Goal: Communication & Community: Answer question/provide support

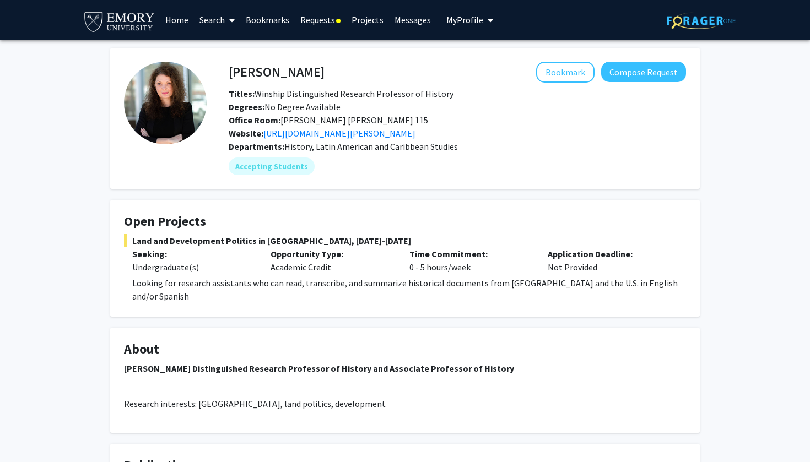
click at [415, 19] on link "Messages" at bounding box center [412, 20] width 47 height 39
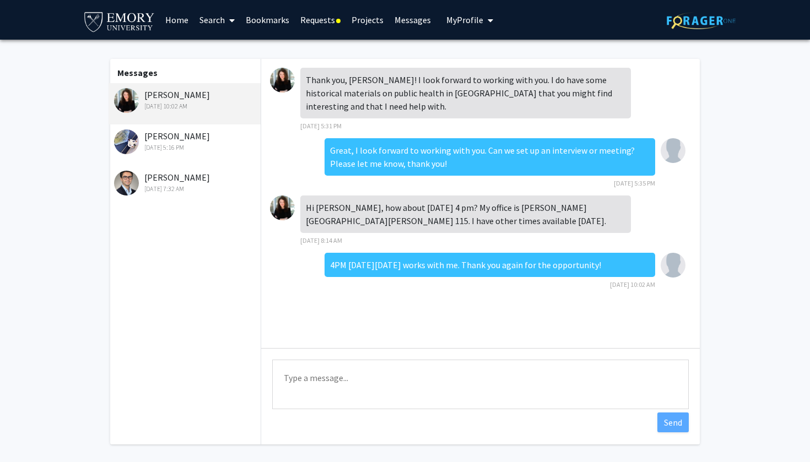
click at [295, 21] on link "Requests" at bounding box center [320, 20] width 51 height 39
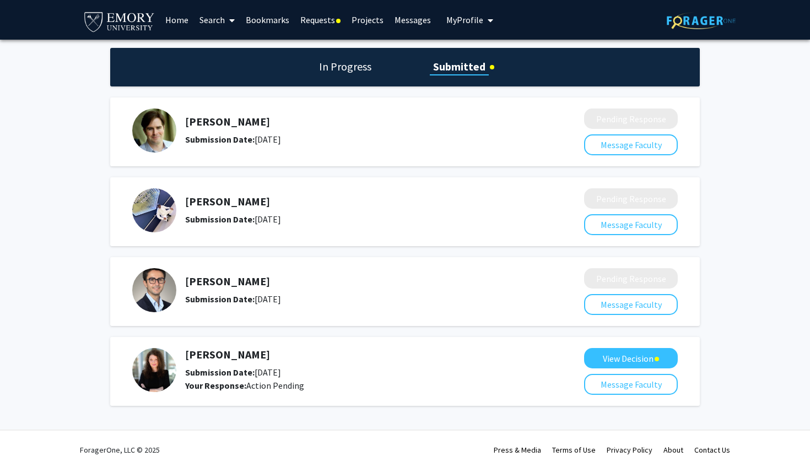
click at [312, 23] on link "Requests" at bounding box center [320, 20] width 51 height 39
click at [614, 360] on button "View Decision" at bounding box center [631, 358] width 94 height 20
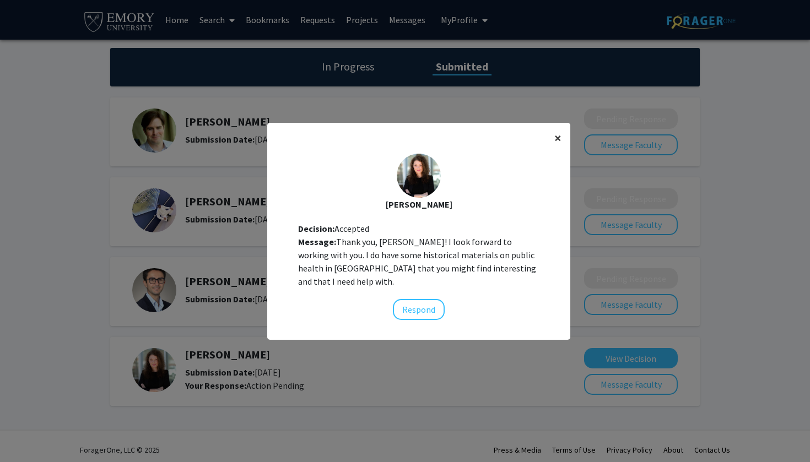
click at [556, 141] on span "×" at bounding box center [557, 137] width 7 height 17
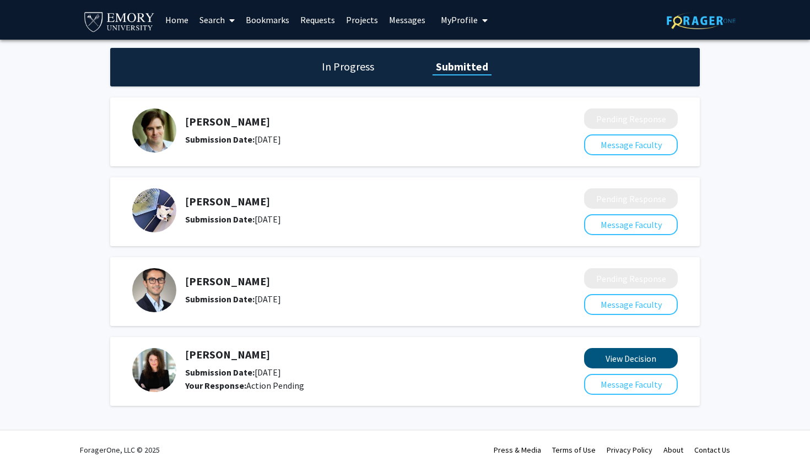
click at [639, 363] on button "View Decision" at bounding box center [631, 358] width 94 height 20
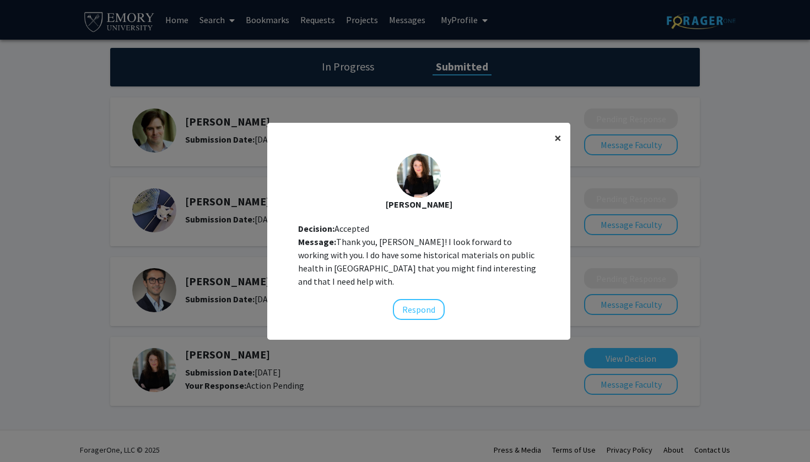
click at [549, 140] on button "×" at bounding box center [557, 138] width 25 height 31
click at [562, 145] on div "[PERSON_NAME] Decision: Accepted Message: Thank you, [PERSON_NAME]! I look forw…" at bounding box center [418, 237] width 303 height 184
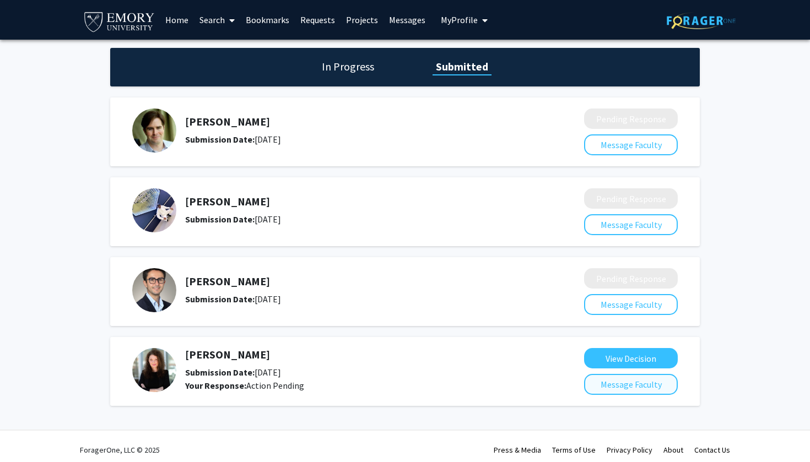
click at [653, 389] on button "Message Faculty" at bounding box center [631, 384] width 94 height 21
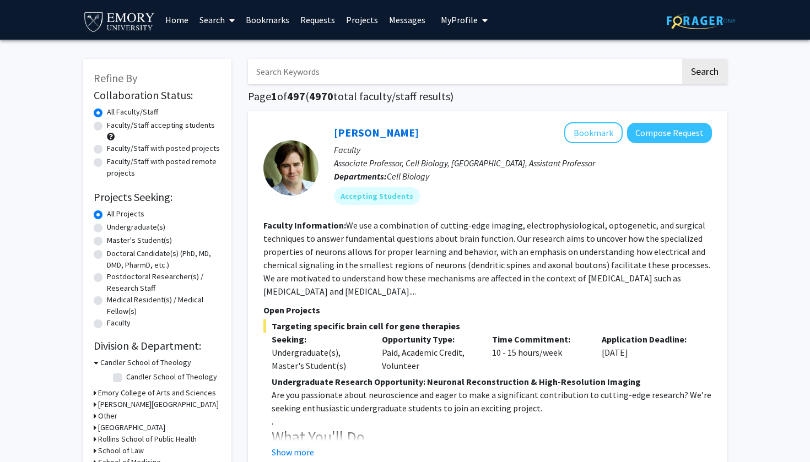
click at [409, 26] on link "Messages" at bounding box center [406, 20] width 47 height 39
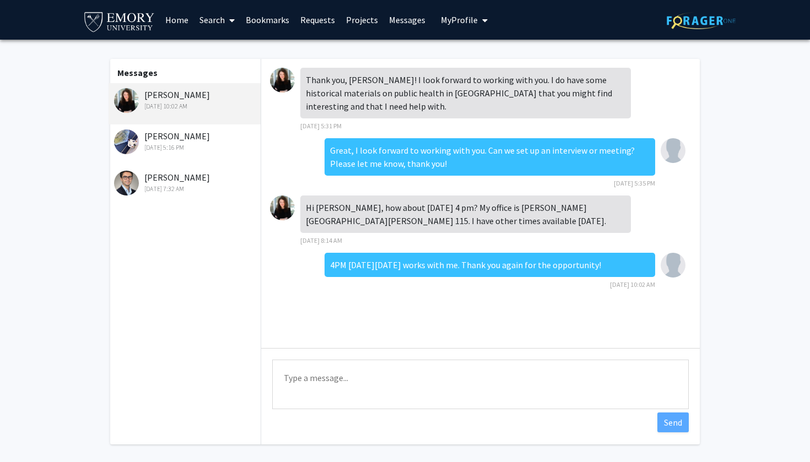
click at [284, 21] on link "Bookmarks" at bounding box center [267, 20] width 55 height 39
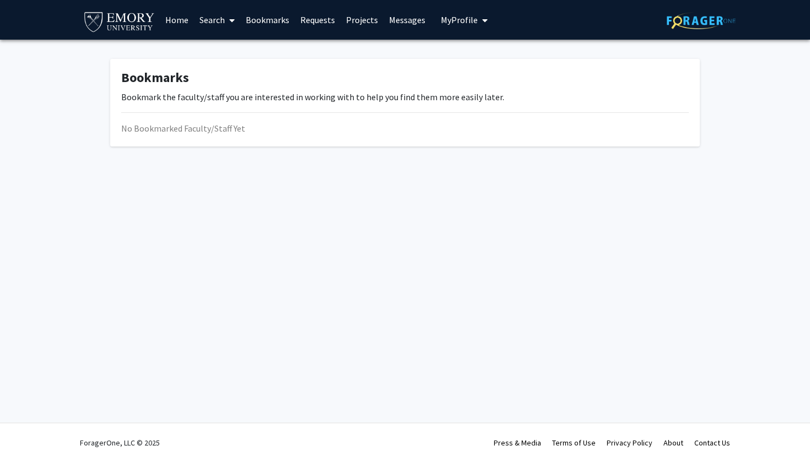
click at [313, 21] on link "Requests" at bounding box center [318, 20] width 46 height 39
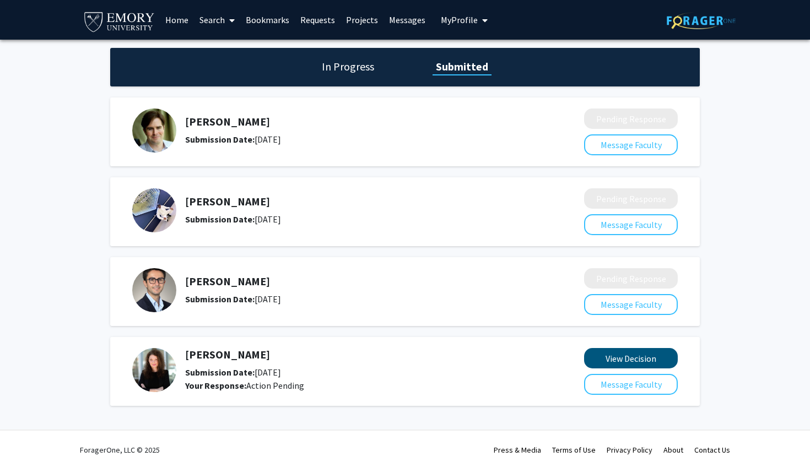
click at [624, 359] on button "View Decision" at bounding box center [631, 358] width 94 height 20
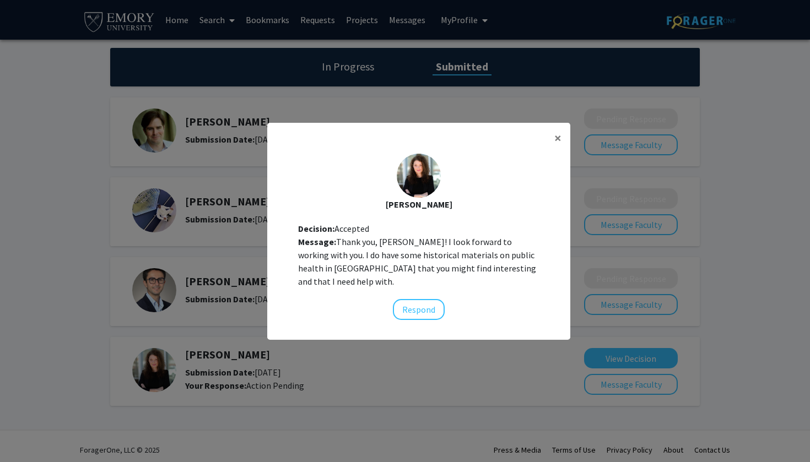
drag, startPoint x: 375, startPoint y: 233, endPoint x: 307, endPoint y: 235, distance: 68.3
click at [307, 235] on div "Decision: Accepted" at bounding box center [418, 228] width 241 height 13
click at [476, 221] on div "[PERSON_NAME] Decision: Accepted Message: Thank you, [PERSON_NAME]! I look forw…" at bounding box center [418, 237] width 303 height 184
click at [556, 145] on span "×" at bounding box center [557, 137] width 7 height 17
